Goal: Information Seeking & Learning: Learn about a topic

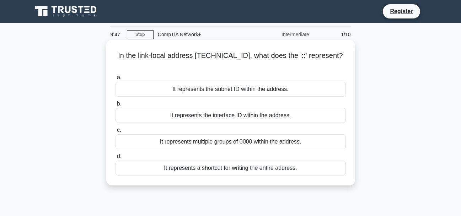
drag, startPoint x: 113, startPoint y: 57, endPoint x: 342, endPoint y: 55, distance: 229.4
click at [342, 55] on div "In the link-local address [TECHNICAL_ID], what does the '::' represent? .spinne…" at bounding box center [230, 113] width 243 height 140
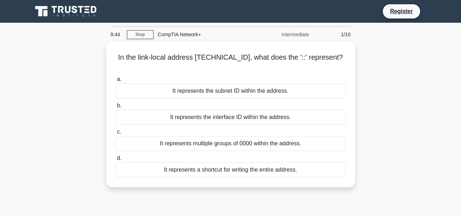
copy h5 "In the link-local address [TECHNICAL_ID], what does the '::' represent?"
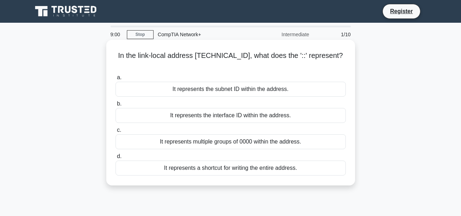
click at [231, 108] on div "It represents the interface ID within the address." at bounding box center [230, 115] width 230 height 15
click at [115, 106] on input "b. It represents the interface ID within the address." at bounding box center [115, 104] width 0 height 5
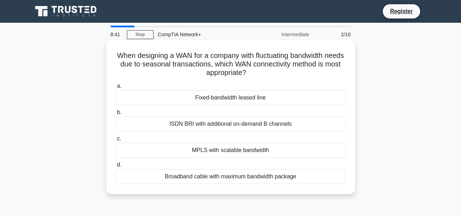
drag, startPoint x: 122, startPoint y: 55, endPoint x: 275, endPoint y: 74, distance: 153.5
click at [275, 74] on h5 "When designing a WAN for a company with fluctuating bandwidth needs due to seas…" at bounding box center [231, 64] width 232 height 26
copy h5 "When designing a WAN for a company with fluctuating bandwidth needs due to seas…"
click at [228, 102] on div "Fixed-bandwidth leased line" at bounding box center [230, 97] width 230 height 15
click at [115, 88] on input "a. Fixed-bandwidth leased line" at bounding box center [115, 86] width 0 height 5
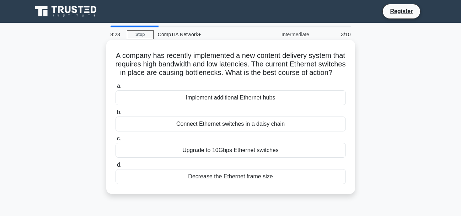
drag, startPoint x: 118, startPoint y: 54, endPoint x: 244, endPoint y: 85, distance: 130.0
click at [244, 77] on h5 "A company has recently implemented a new content delivery system that requires …" at bounding box center [231, 64] width 232 height 26
copy h5 "A company has recently implemented a new content delivery system that requires …"
click at [237, 105] on div "Implement additional Ethernet hubs" at bounding box center [230, 97] width 230 height 15
click at [115, 88] on input "a. Implement additional Ethernet hubs" at bounding box center [115, 86] width 0 height 5
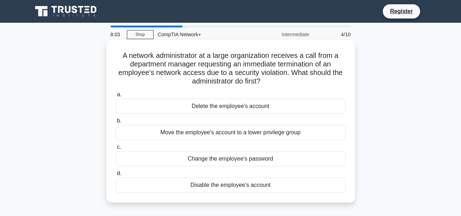
drag, startPoint x: 117, startPoint y: 59, endPoint x: 266, endPoint y: 82, distance: 150.9
click at [266, 82] on h5 "A network administrator at a large organization receives a call from a departme…" at bounding box center [231, 68] width 232 height 35
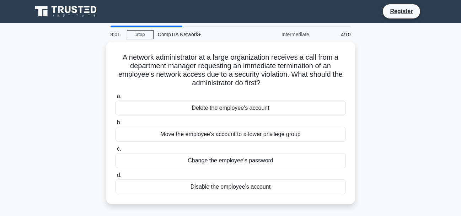
copy h5 "A network administrator at a large organization receives a call from a departme…"
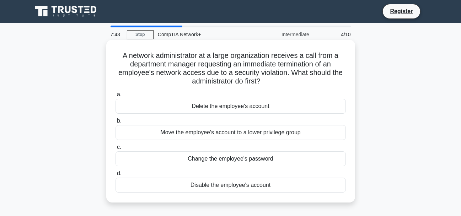
click at [243, 127] on div "Move the employee's account to a lower privilege group" at bounding box center [230, 132] width 230 height 15
click at [115, 123] on input "b. Move the employee's account to a lower privilege group" at bounding box center [115, 121] width 0 height 5
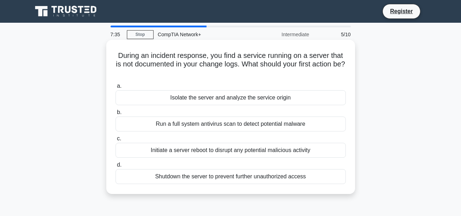
drag, startPoint x: 111, startPoint y: 55, endPoint x: 241, endPoint y: 70, distance: 130.9
click at [241, 70] on div "During an incident response, you find a service running on a server that is not…" at bounding box center [230, 117] width 243 height 148
copy h5 "During an incident response, you find a service running on a server that is not…"
click at [214, 124] on div "Run a full system antivirus scan to detect potential malware" at bounding box center [230, 123] width 230 height 15
click at [115, 115] on input "b. Run a full system antivirus scan to detect potential malware" at bounding box center [115, 112] width 0 height 5
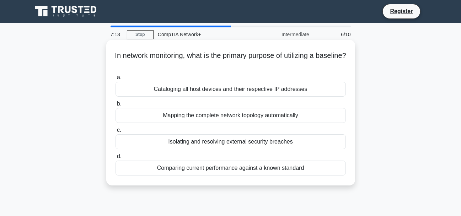
drag, startPoint x: 118, startPoint y: 59, endPoint x: 247, endPoint y: 66, distance: 129.1
click at [247, 66] on h5 "In network monitoring, what is the primary purpose of utilizing a baseline? .sp…" at bounding box center [231, 60] width 232 height 18
copy h5 "In network monitoring, what is the primary purpose of utilizing a baseline?"
click at [292, 112] on div "Mapping the complete network topology automatically" at bounding box center [230, 115] width 230 height 15
click at [115, 106] on input "b. Mapping the complete network topology automatically" at bounding box center [115, 104] width 0 height 5
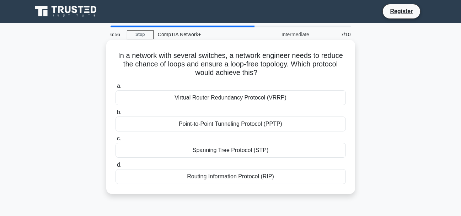
drag, startPoint x: 112, startPoint y: 53, endPoint x: 258, endPoint y: 70, distance: 147.3
click at [258, 70] on div "In a network with several switches, a network engineer needs to reduce the chan…" at bounding box center [230, 117] width 243 height 148
copy h5 "In a network with several switches, a network engineer needs to reduce the chan…"
